Goal: Information Seeking & Learning: Check status

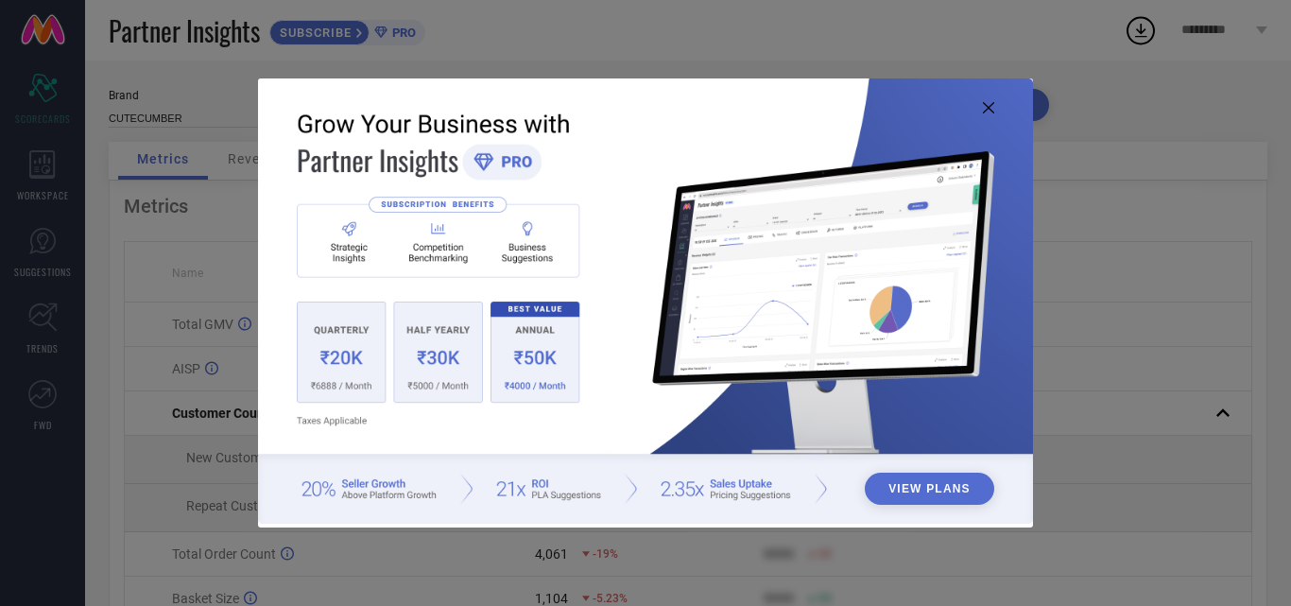
click at [924, 489] on button "View Plans" at bounding box center [930, 489] width 130 height 32
click at [983, 109] on icon at bounding box center [988, 107] width 11 height 11
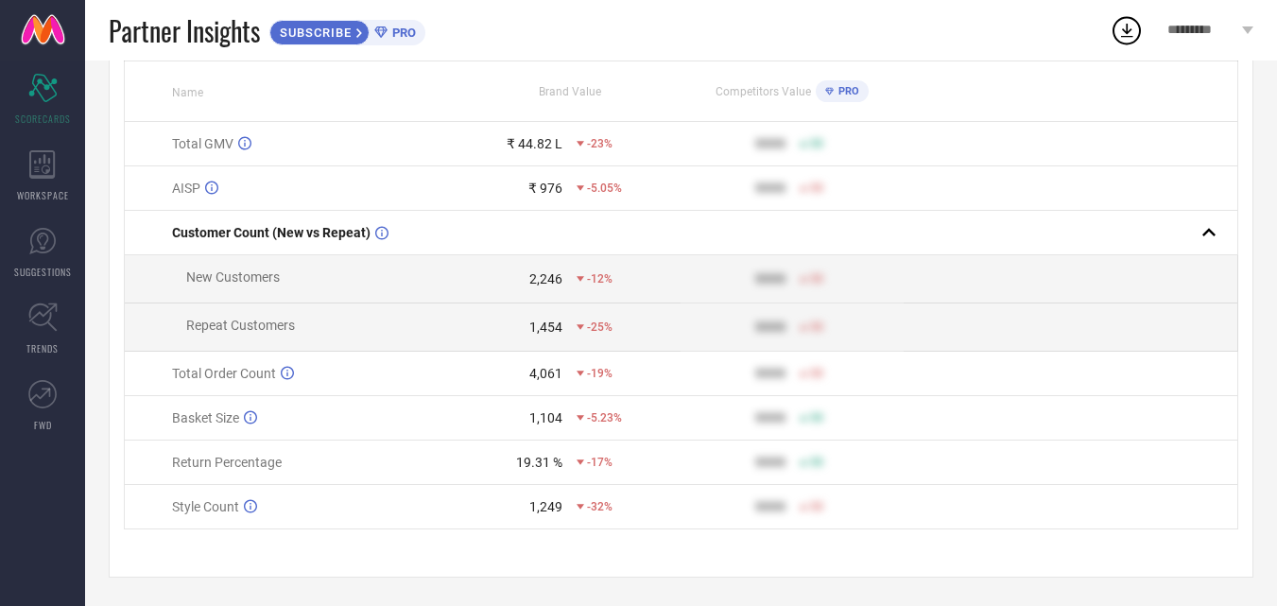
scroll to position [189, 0]
click at [579, 462] on icon at bounding box center [581, 463] width 8 height 8
click at [41, 165] on icon at bounding box center [42, 164] width 26 height 28
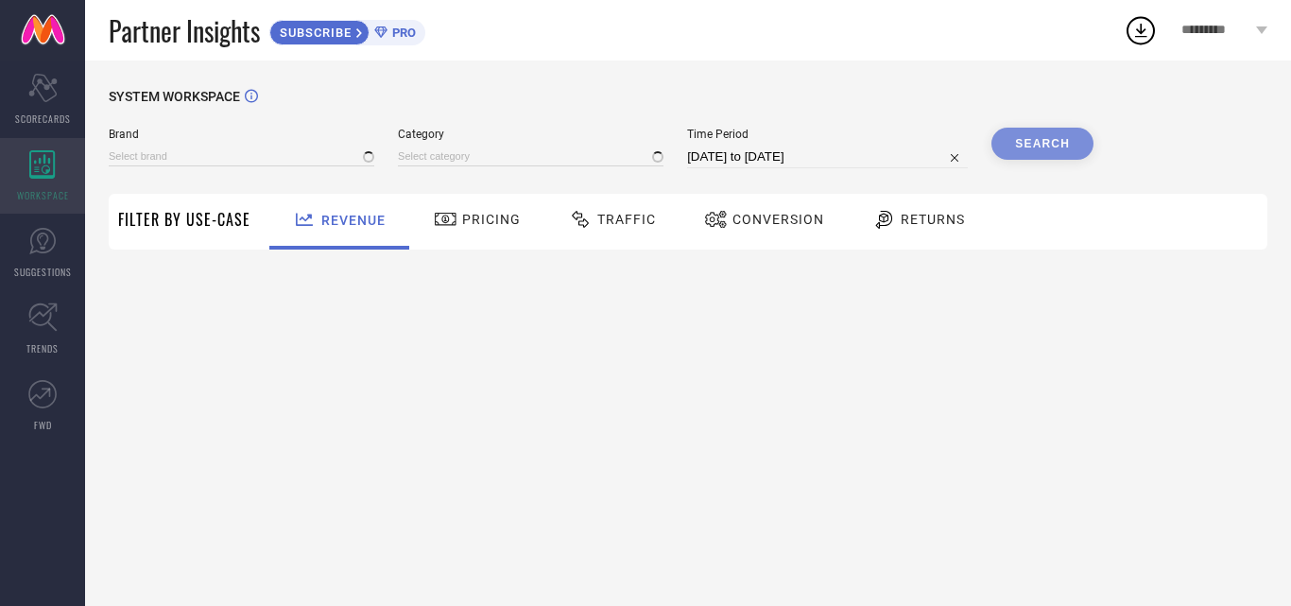
type input "CUTECUMBER"
type input "All"
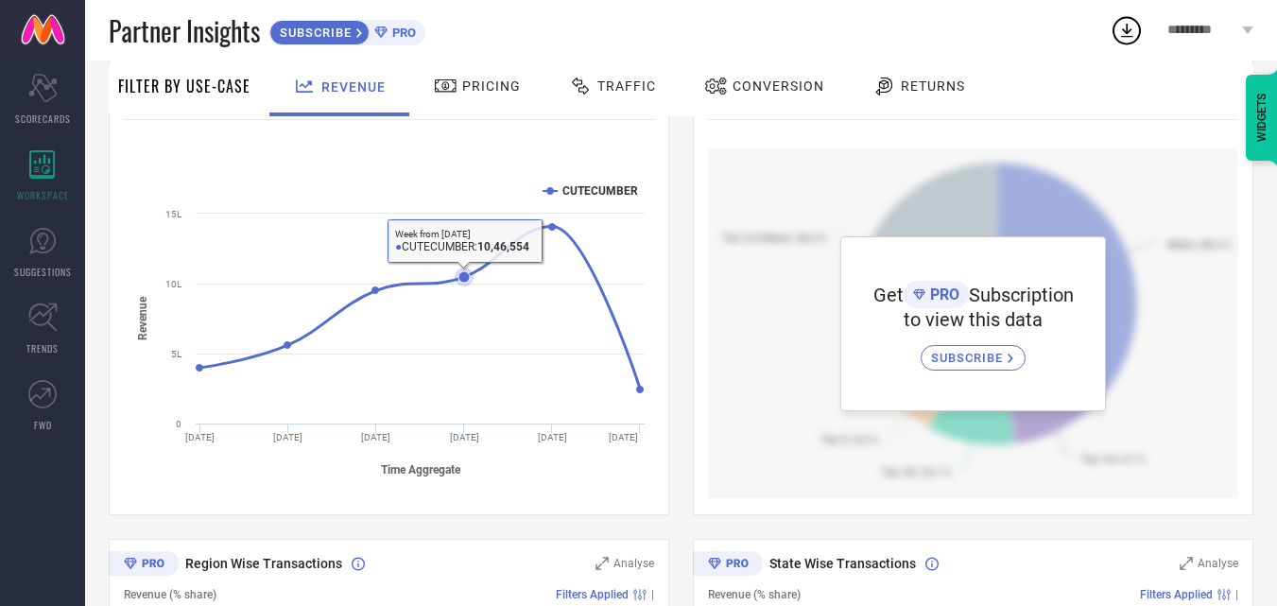
scroll to position [284, 0]
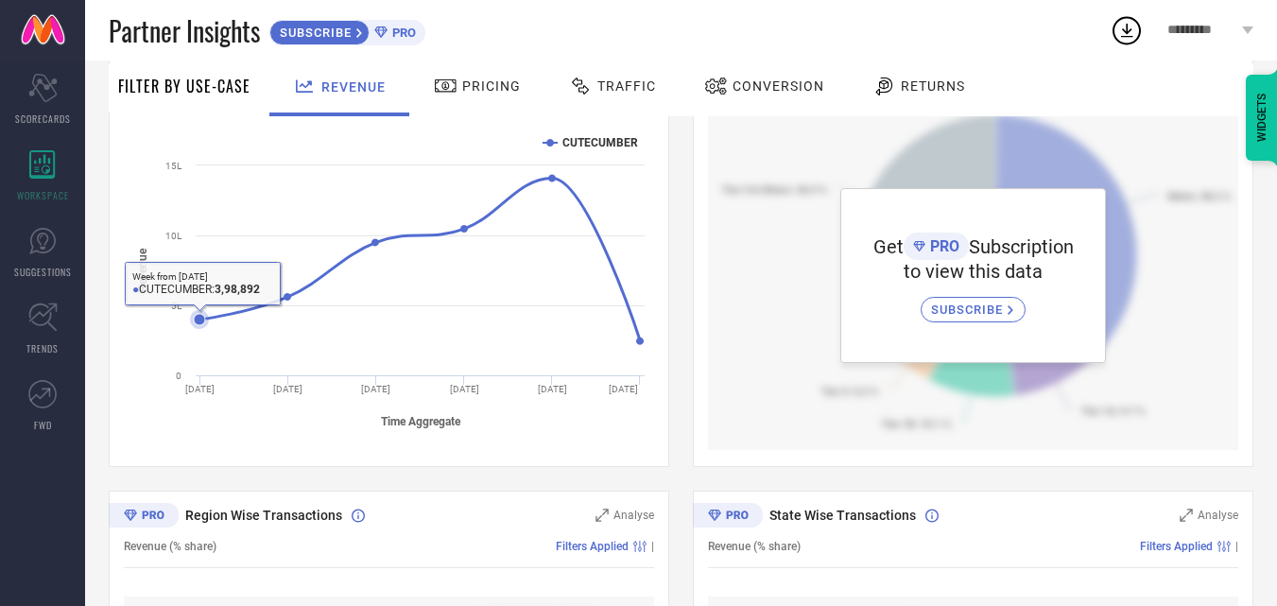
drag, startPoint x: 231, startPoint y: 322, endPoint x: 228, endPoint y: 333, distance: 10.8
click at [224, 334] on icon "Created with Highcharts 9.3.3 Time Aggregate Revenue CUTECUMBER [DATE] [DATE] […" at bounding box center [389, 280] width 530 height 321
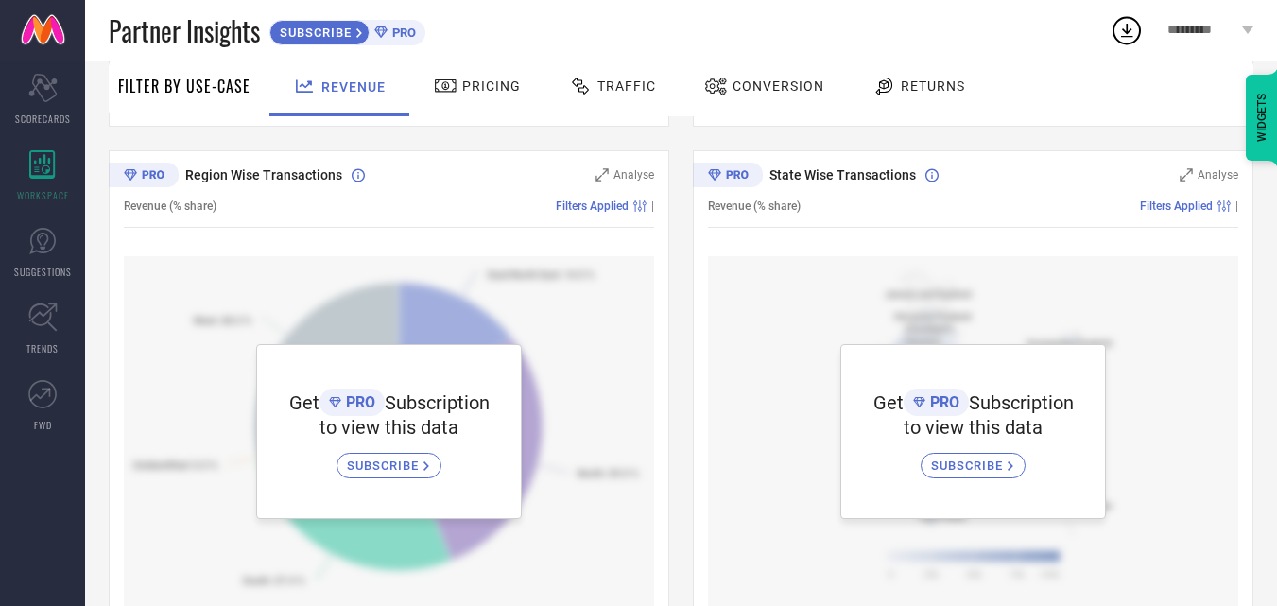
scroll to position [662, 0]
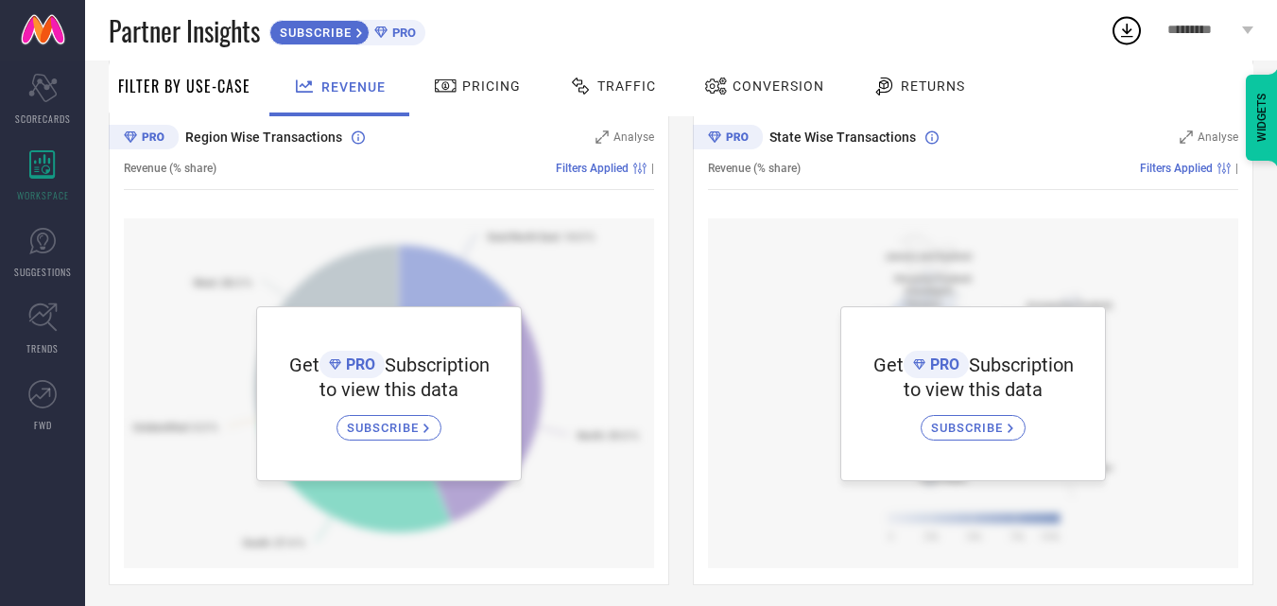
click at [490, 85] on span "Pricing" at bounding box center [491, 85] width 59 height 15
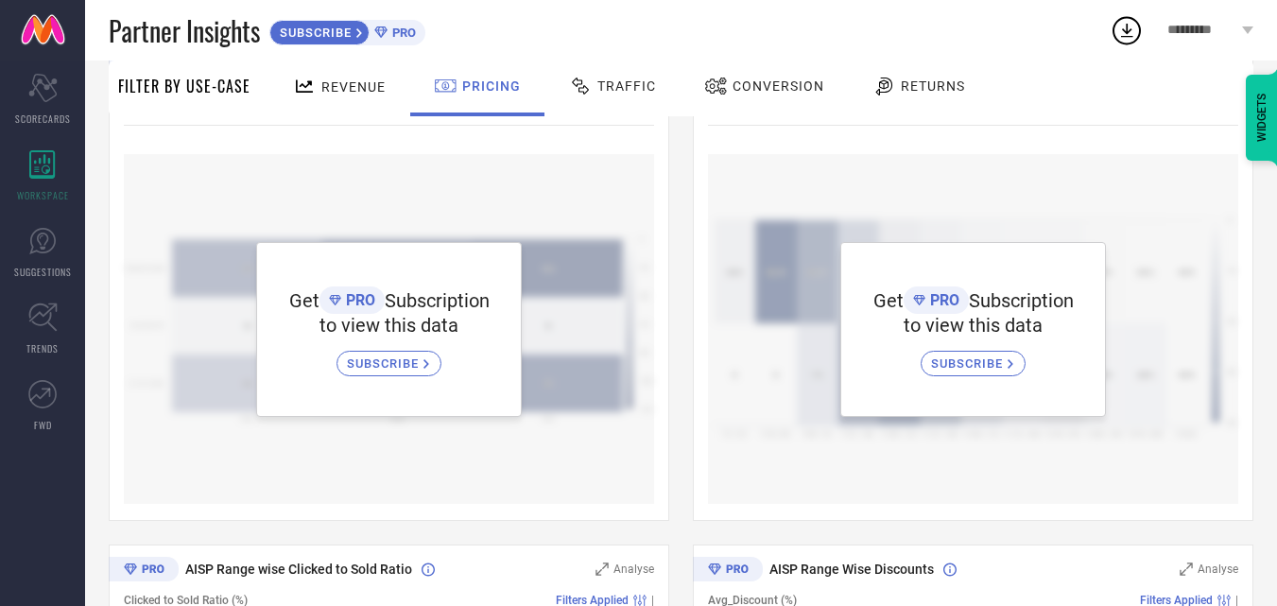
scroll to position [0, 0]
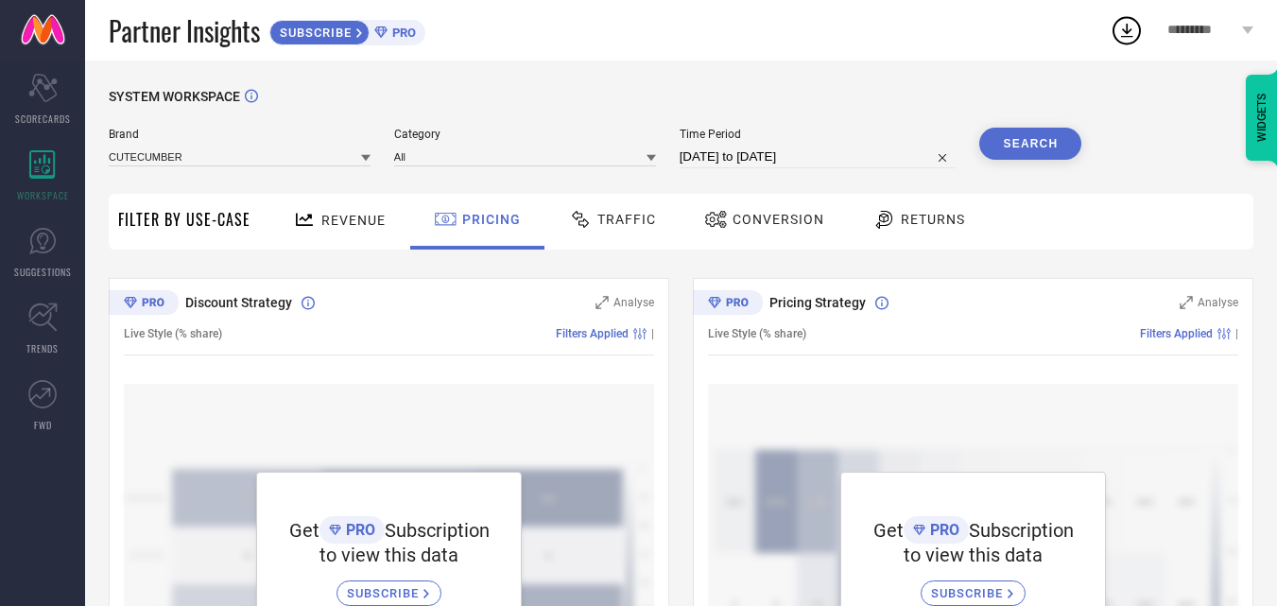
click at [635, 220] on span "Traffic" at bounding box center [627, 219] width 59 height 15
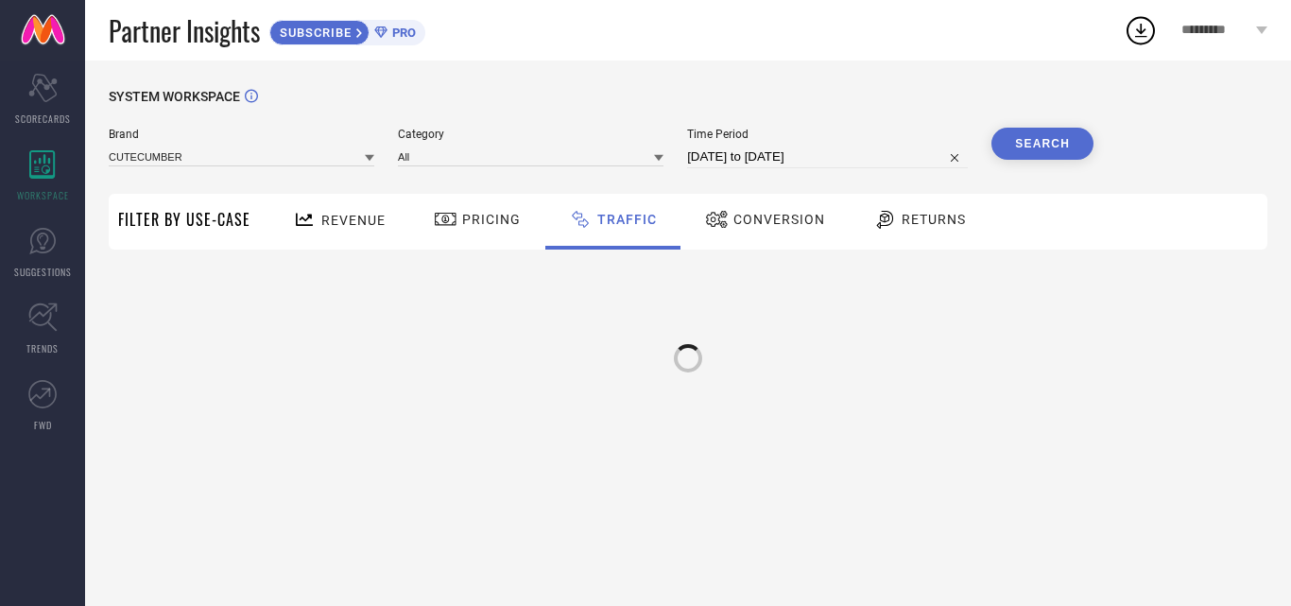
click at [753, 218] on span "Conversion" at bounding box center [780, 219] width 92 height 15
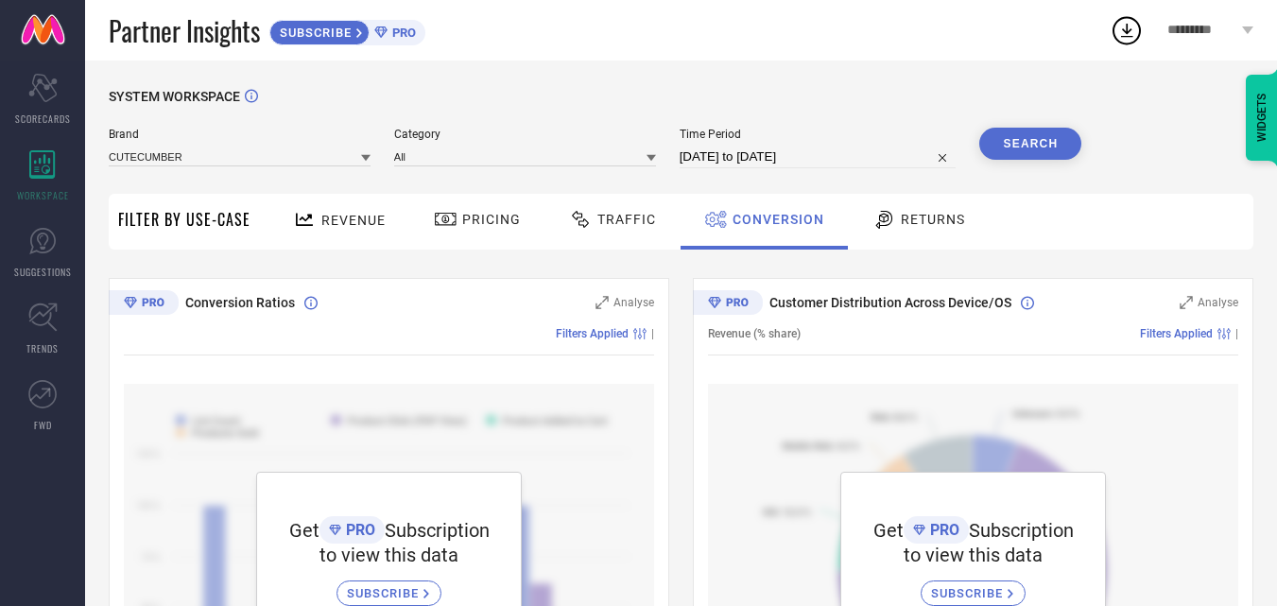
click at [905, 221] on span "Returns" at bounding box center [933, 219] width 64 height 15
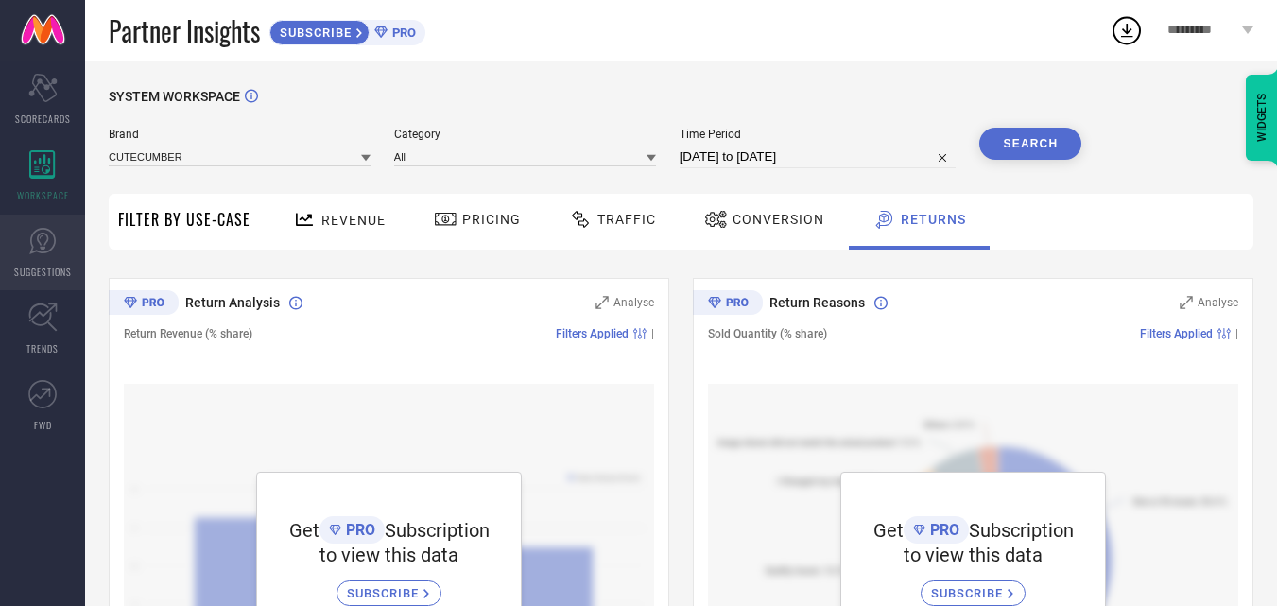
click at [43, 247] on icon at bounding box center [42, 241] width 11 height 17
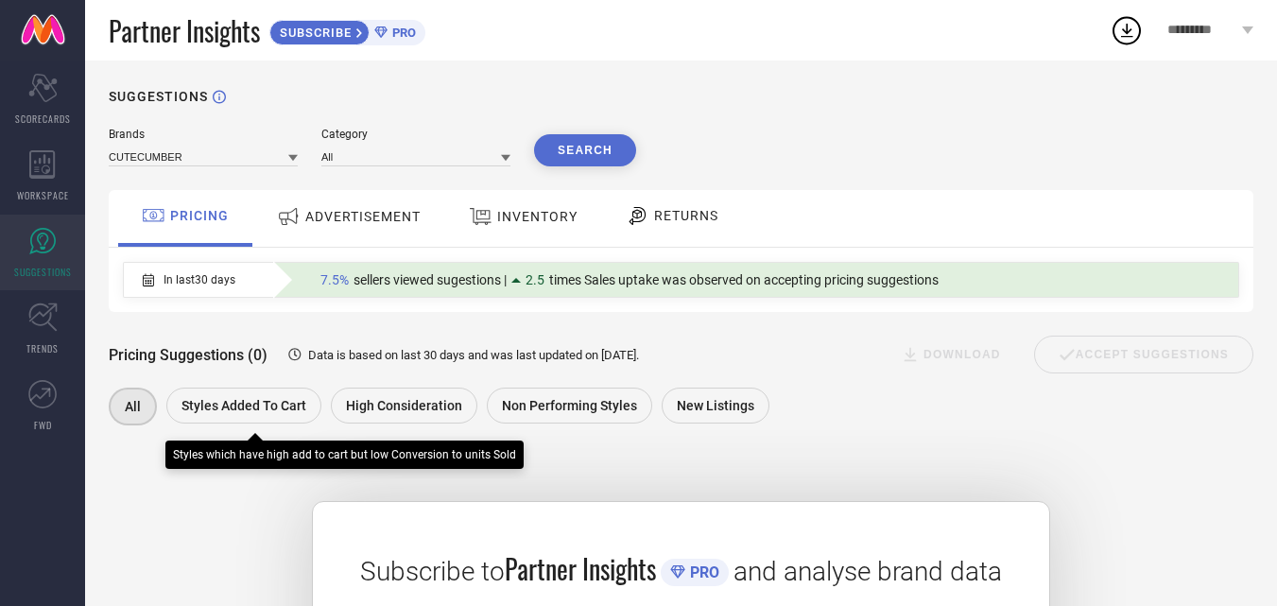
click at [265, 405] on span "Styles Added To Cart" at bounding box center [244, 405] width 125 height 15
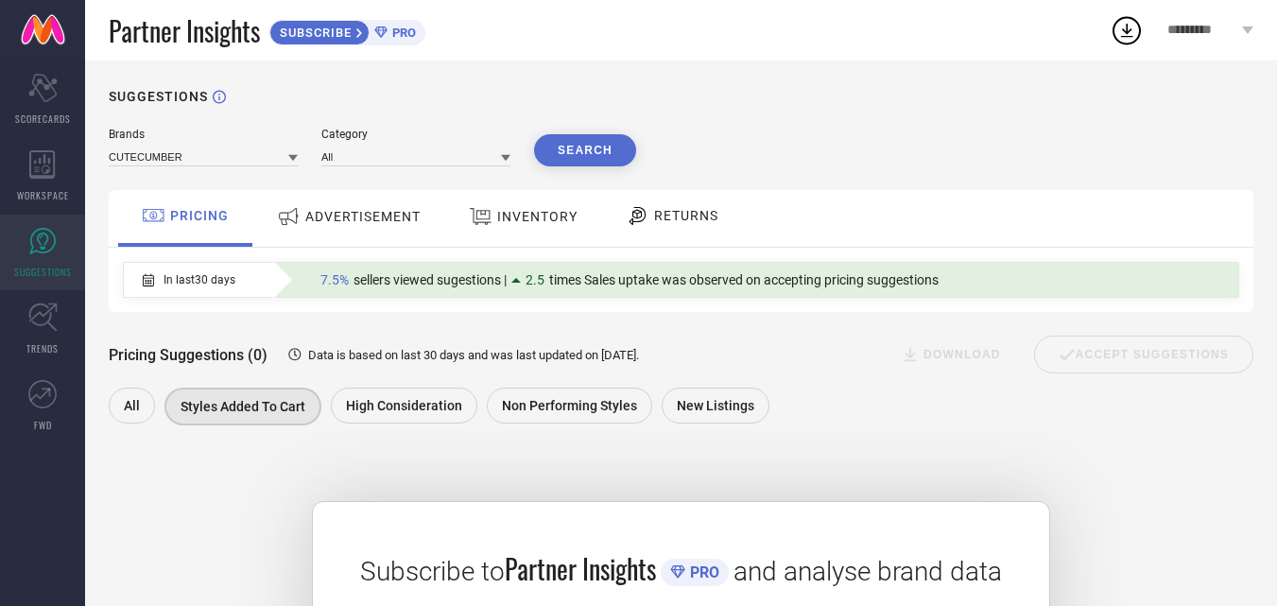
click at [529, 216] on span "INVENTORY" at bounding box center [537, 216] width 80 height 15
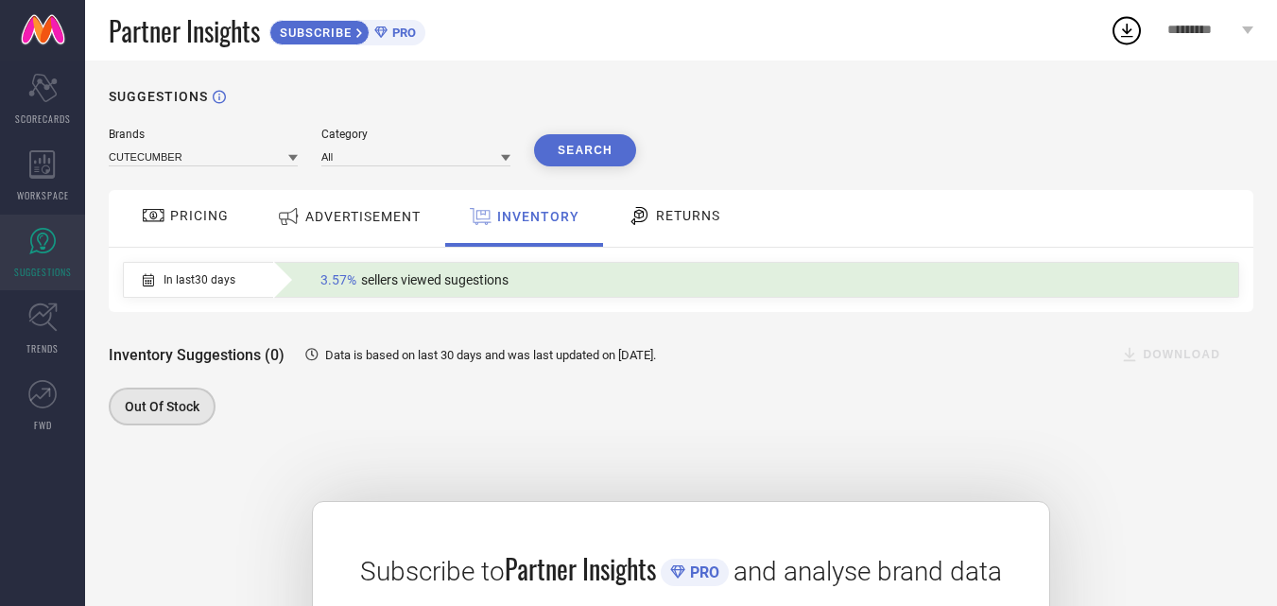
click at [694, 225] on div "RETURNS" at bounding box center [674, 215] width 102 height 32
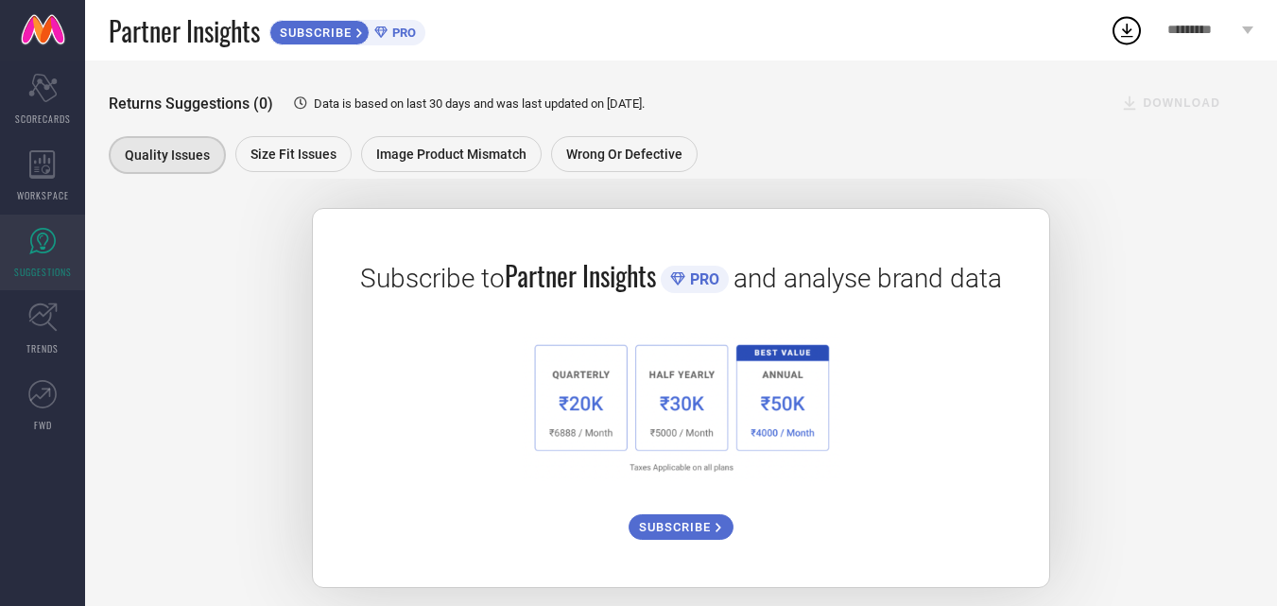
scroll to position [308, 0]
